Goal: Find specific page/section: Find specific page/section

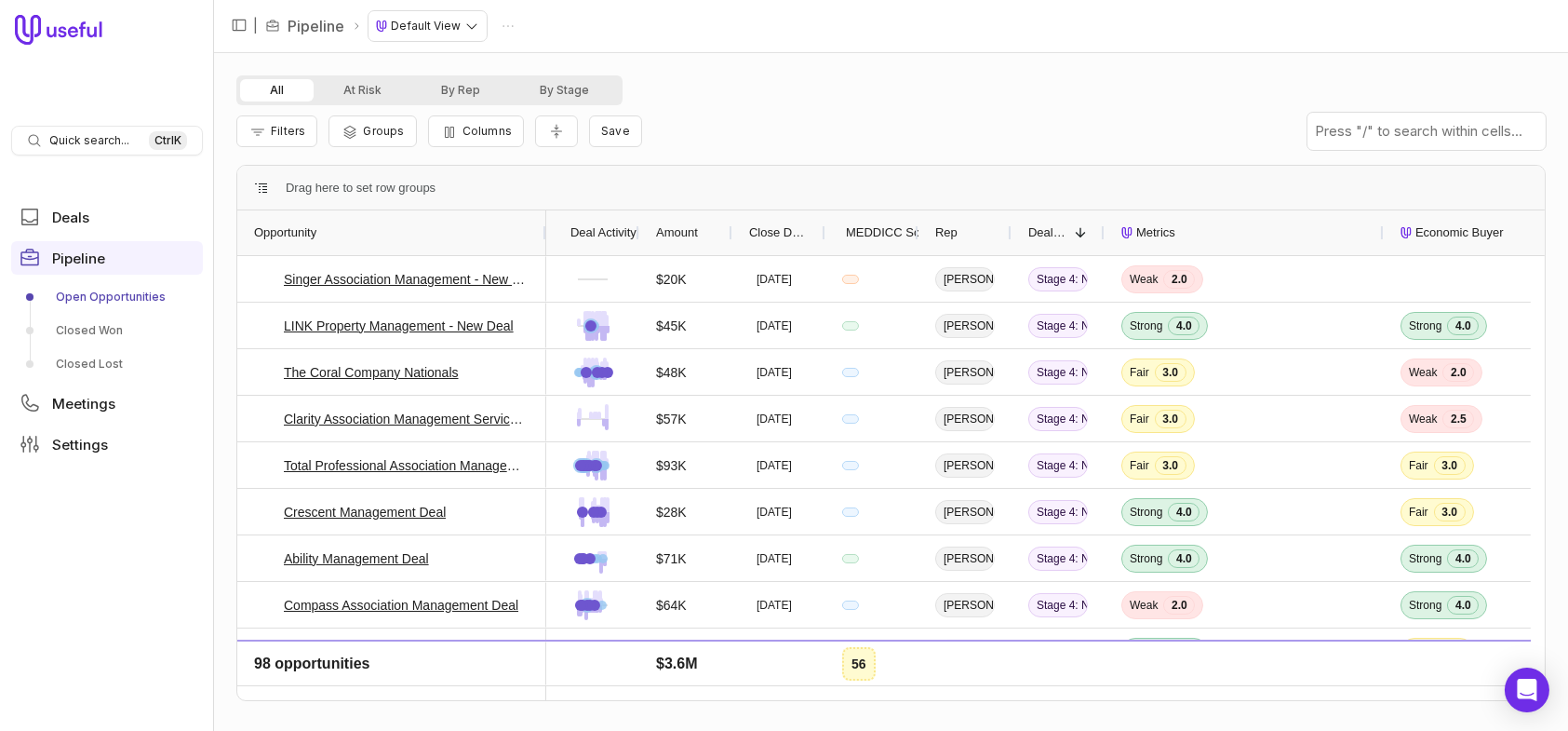
drag, startPoint x: 326, startPoint y: 231, endPoint x: 525, endPoint y: 244, distance: 199.4
click at [542, 244] on div at bounding box center [545, 232] width 8 height 44
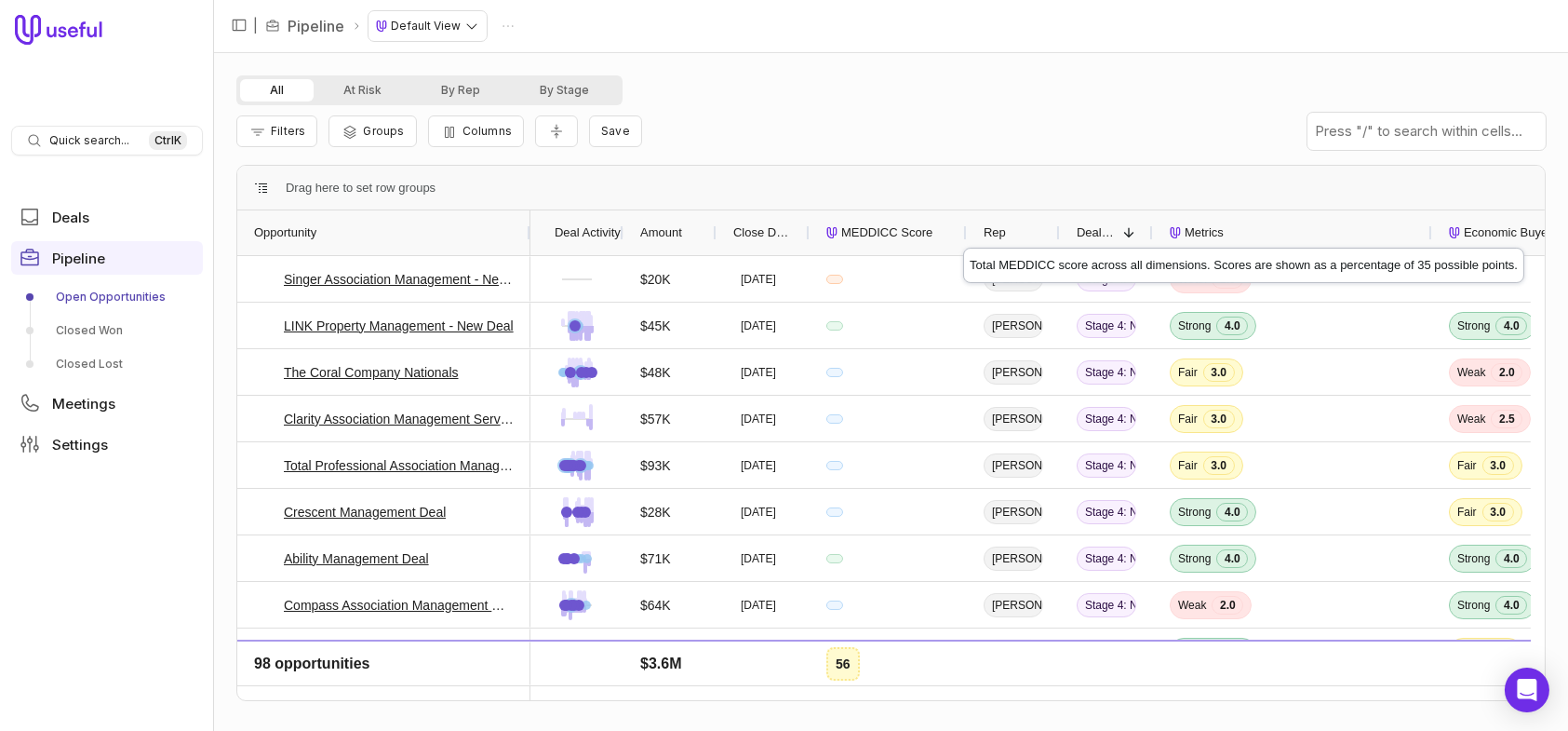
drag, startPoint x: 899, startPoint y: 237, endPoint x: 963, endPoint y: 230, distance: 64.4
click at [963, 230] on div at bounding box center [966, 232] width 8 height 44
click at [917, 229] on span "MEDDICC Score" at bounding box center [887, 232] width 92 height 22
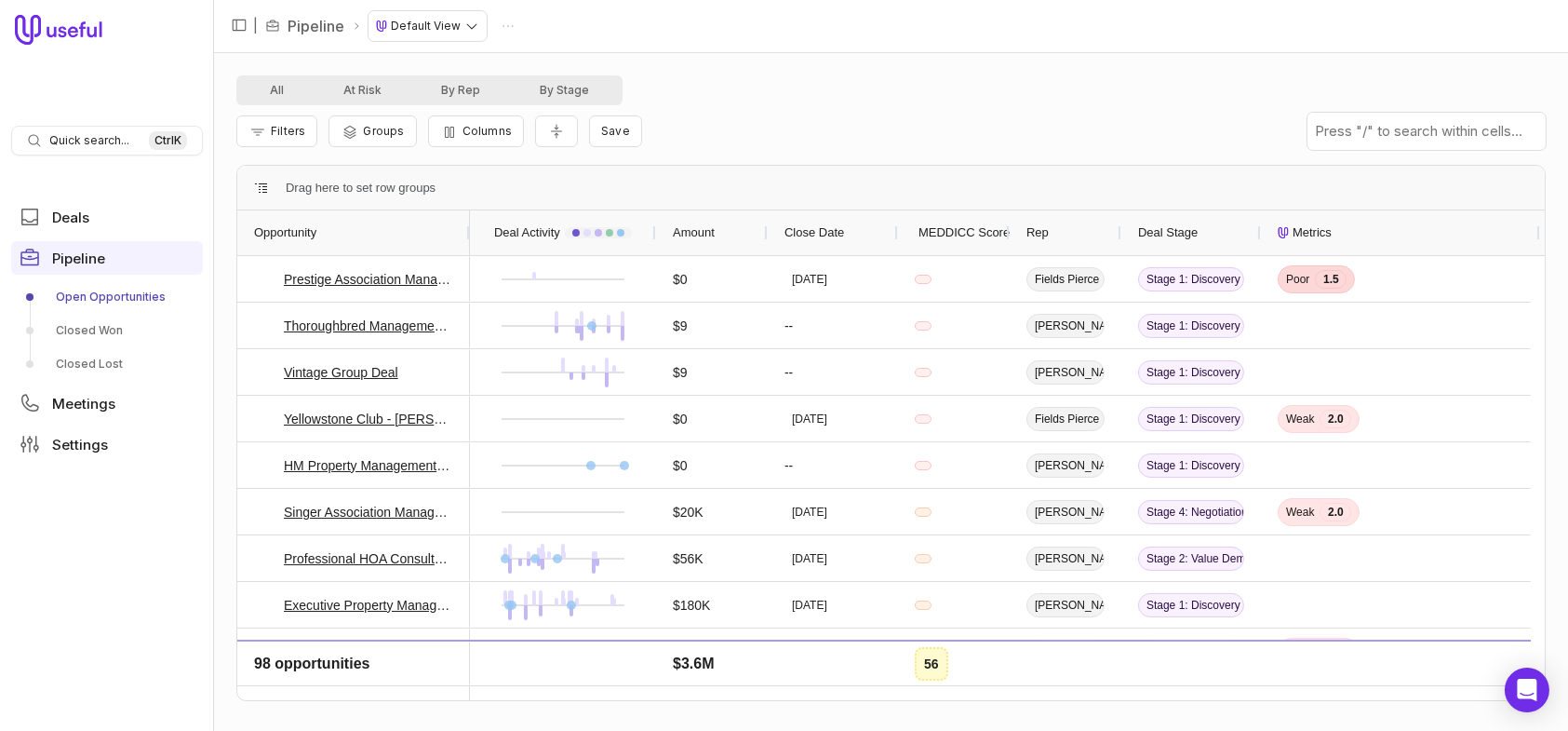
click at [921, 237] on span "MEDDICC Score" at bounding box center [964, 232] width 92 height 22
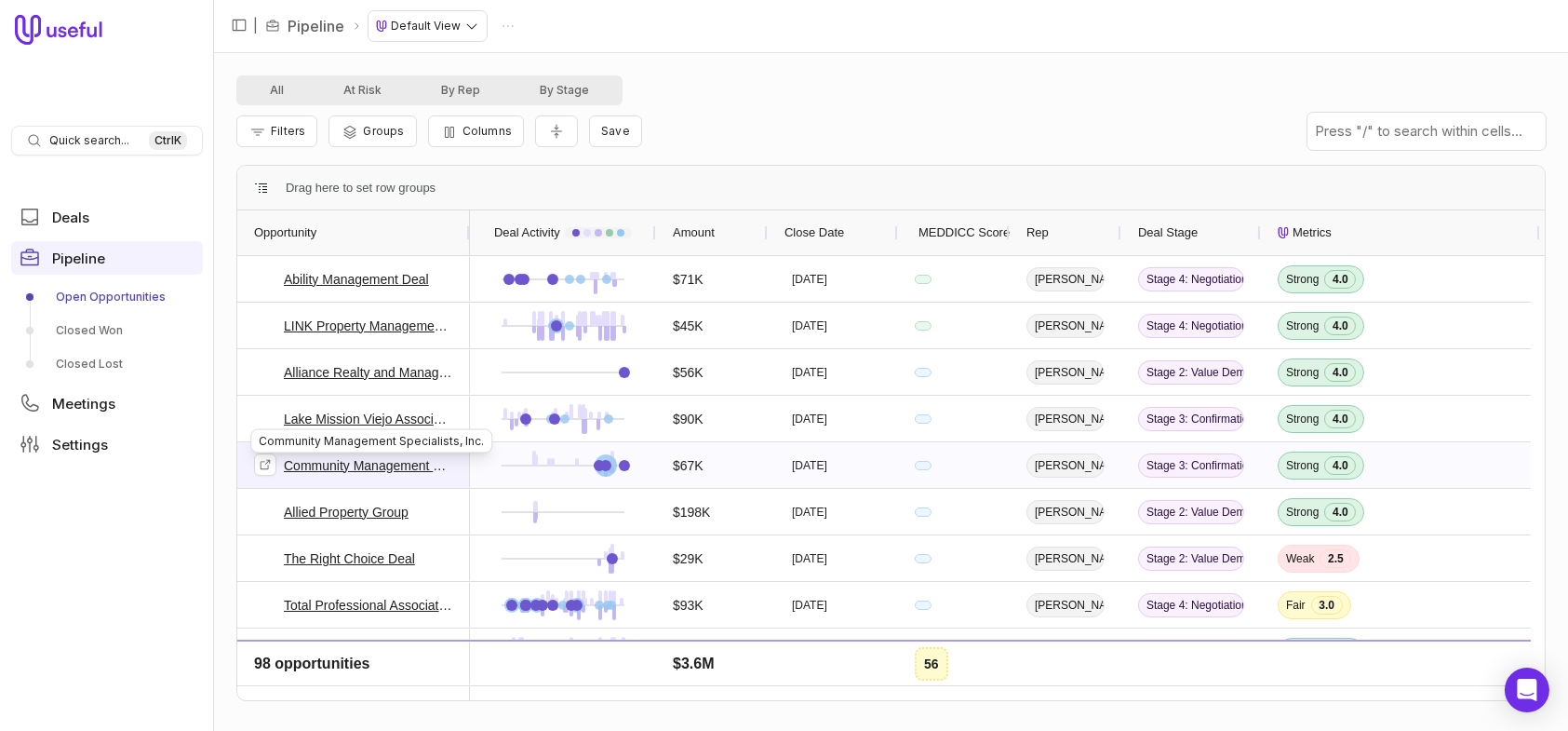
click at [390, 464] on link "Community Management Specialists, Inc." at bounding box center [368, 465] width 170 height 22
